Goal: Check status

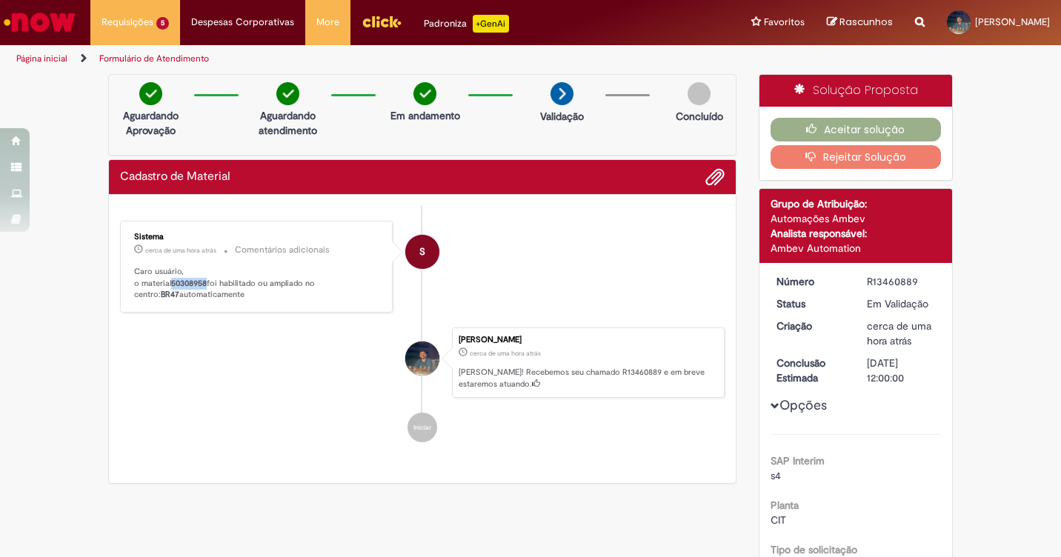
drag, startPoint x: 170, startPoint y: 283, endPoint x: 205, endPoint y: 287, distance: 34.3
click at [205, 287] on b "50308958" at bounding box center [189, 283] width 36 height 11
copy b "50308958"
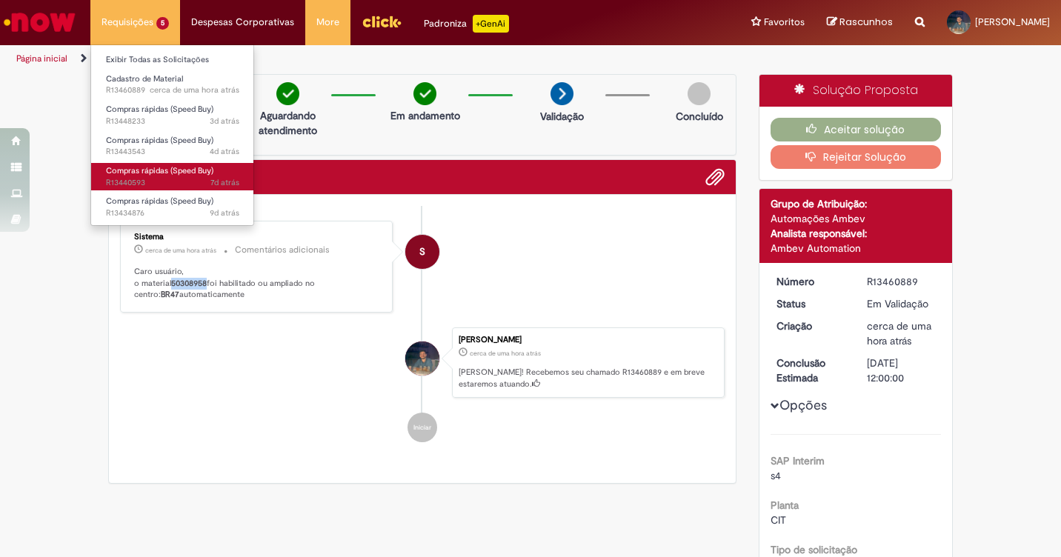
click at [156, 178] on span "7d atrás 7 dias atrás R13440593" at bounding box center [172, 183] width 133 height 12
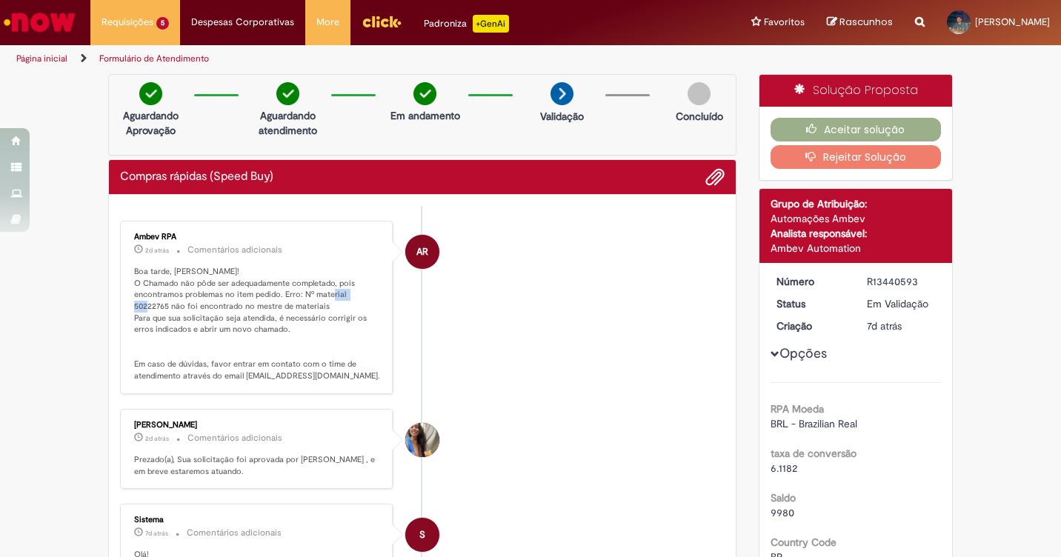
drag, startPoint x: 340, startPoint y: 294, endPoint x: 374, endPoint y: 295, distance: 34.1
click at [374, 295] on p "Boa tarde, [PERSON_NAME]! O Chamado não pôde ser adequadamente completado, pois…" at bounding box center [257, 324] width 247 height 116
copy p "50222765"
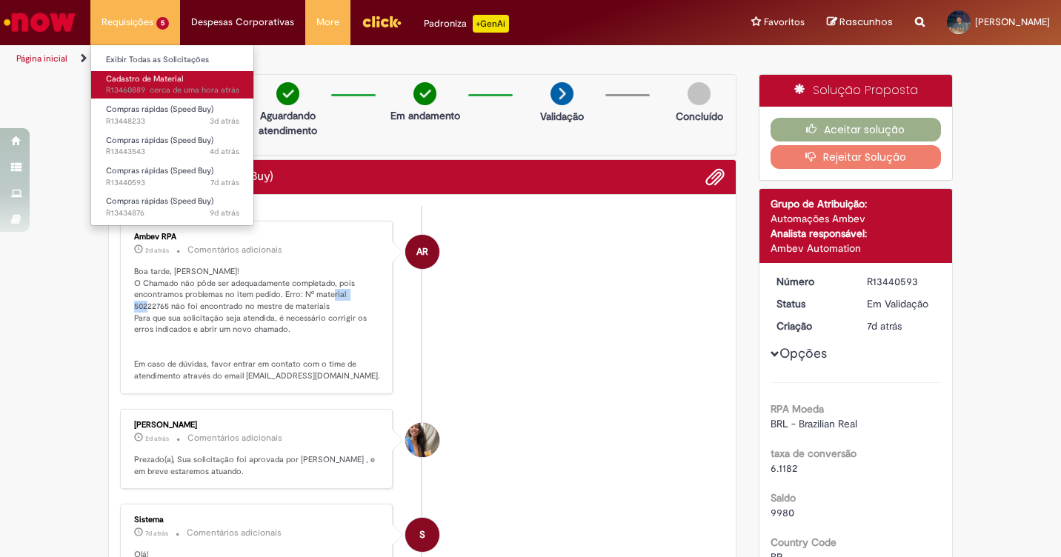
click at [162, 80] on span "Cadastro de Material" at bounding box center [144, 78] width 77 height 11
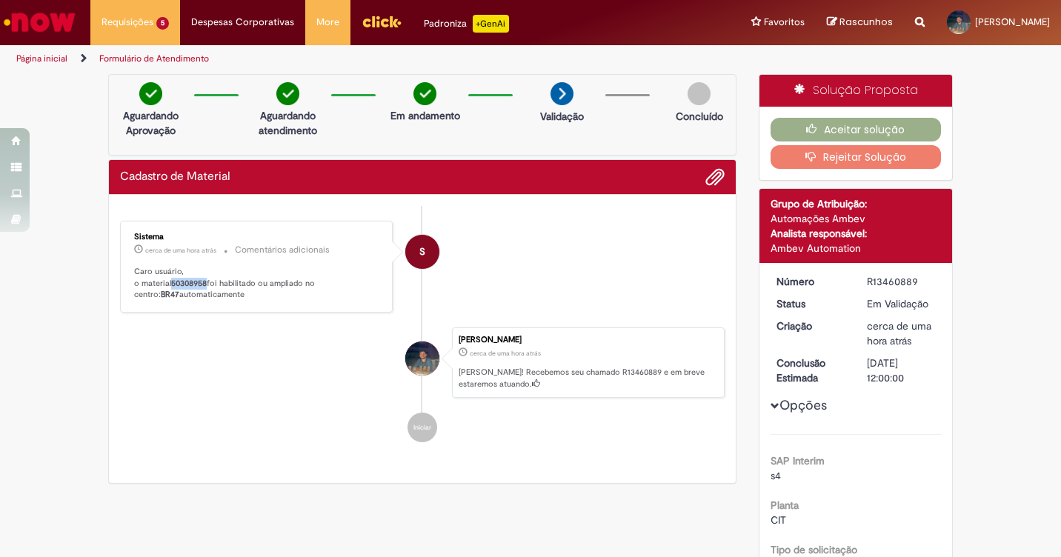
drag, startPoint x: 169, startPoint y: 285, endPoint x: 206, endPoint y: 288, distance: 37.2
click at [206, 288] on p "Caro usuário, o material 50308958 foi habilitado ou ampliado no centro: BR47 au…" at bounding box center [257, 283] width 247 height 35
copy b "50308958"
click at [287, 331] on li "[PERSON_NAME] cerca de uma hora atrás cerca de uma hora atrás [PERSON_NAME]! Re…" at bounding box center [422, 363] width 605 height 71
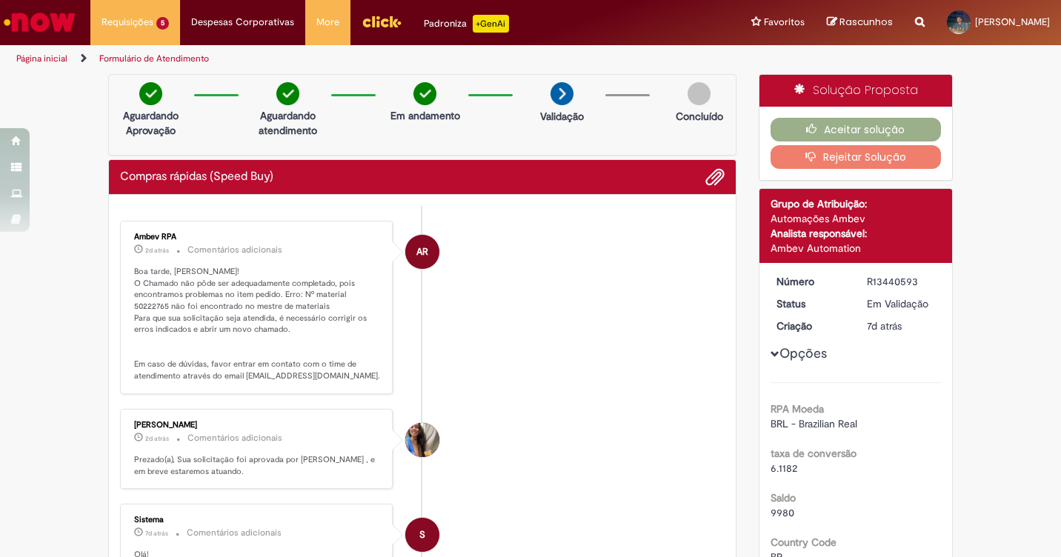
click at [491, 221] on li "AR Ambev RPA 2d atrás 2 dias atrás Comentários adicionais Boa tarde, Leonardo! …" at bounding box center [422, 307] width 605 height 173
